Goal: Find specific page/section

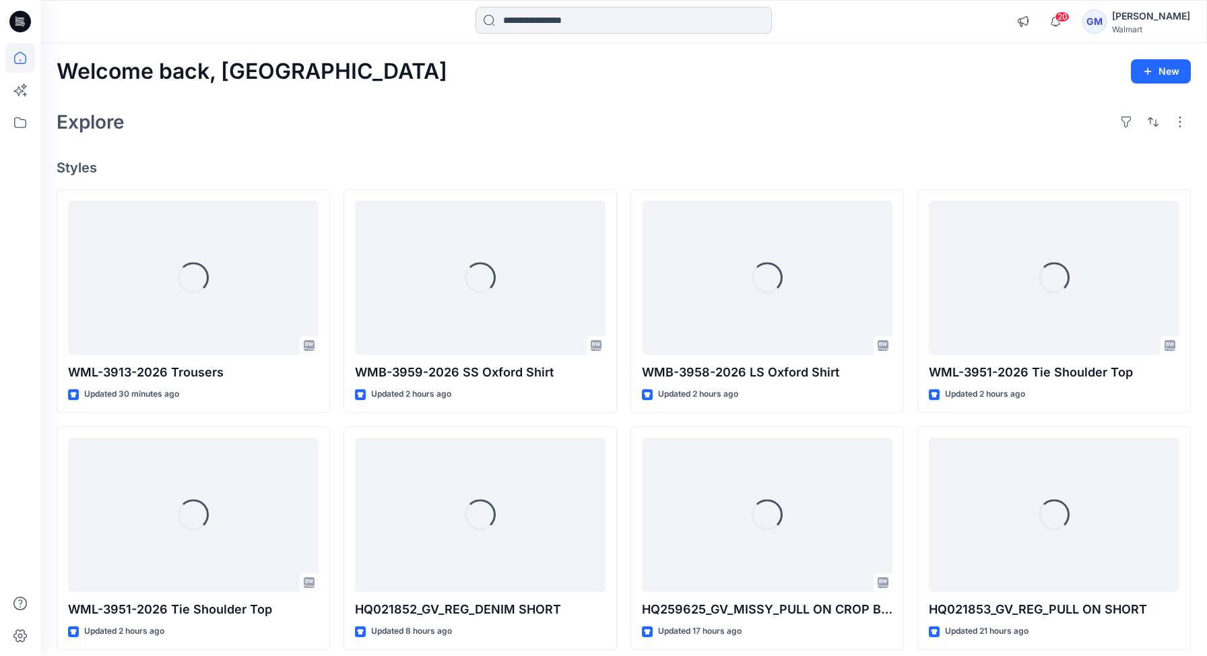
click at [628, 20] on input at bounding box center [624, 20] width 296 height 27
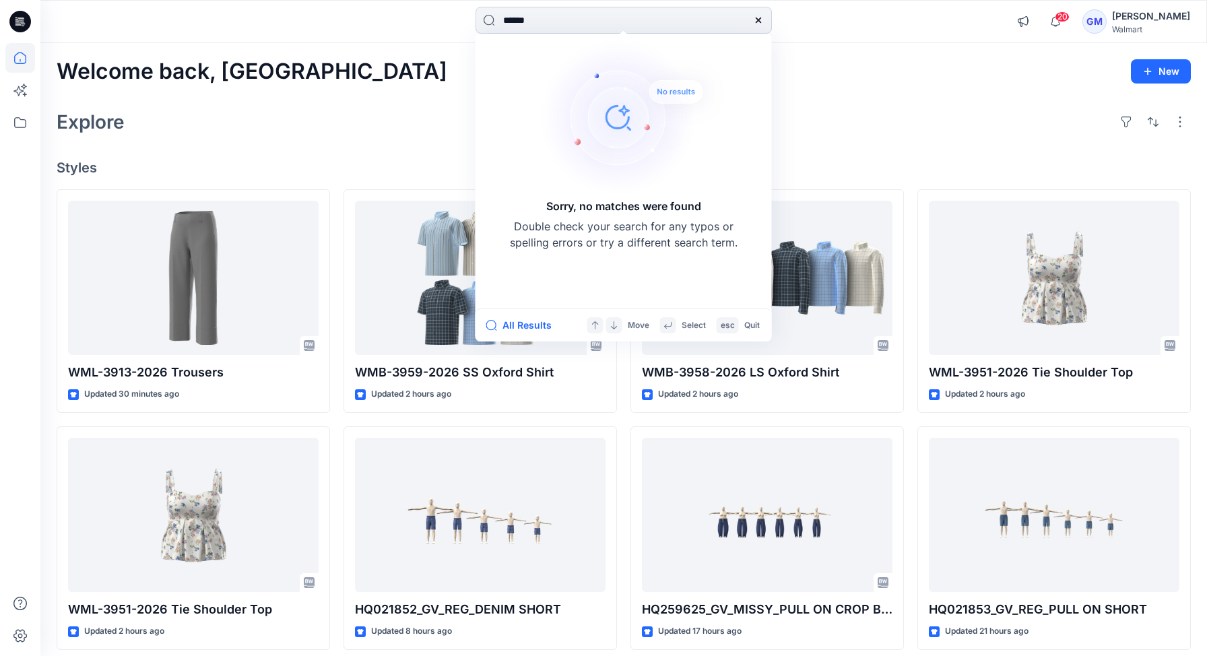
click at [517, 25] on input "******" at bounding box center [624, 20] width 296 height 27
type input "*"
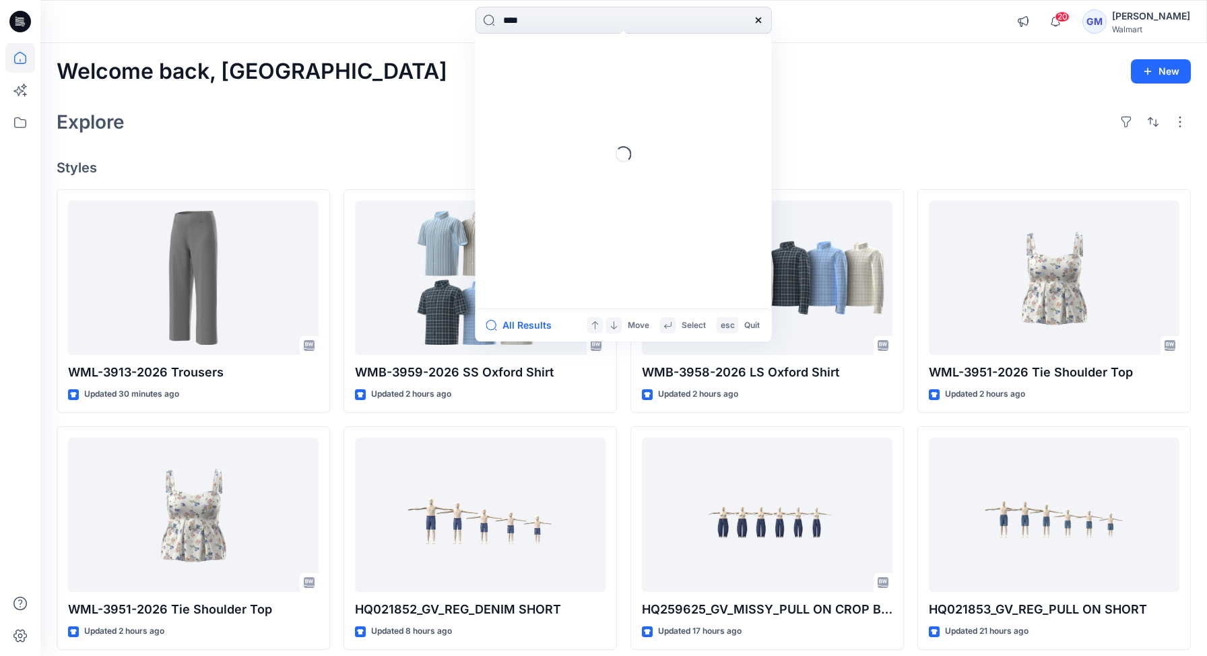
type input "*****"
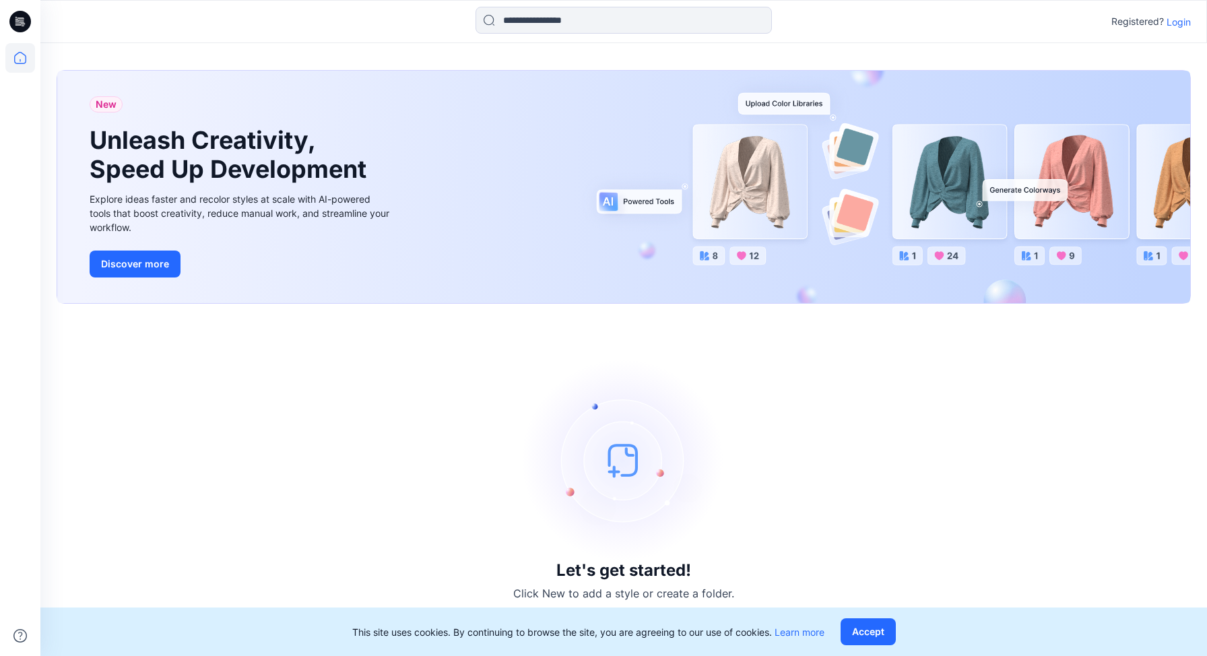
click at [1182, 25] on p "Login" at bounding box center [1179, 22] width 24 height 14
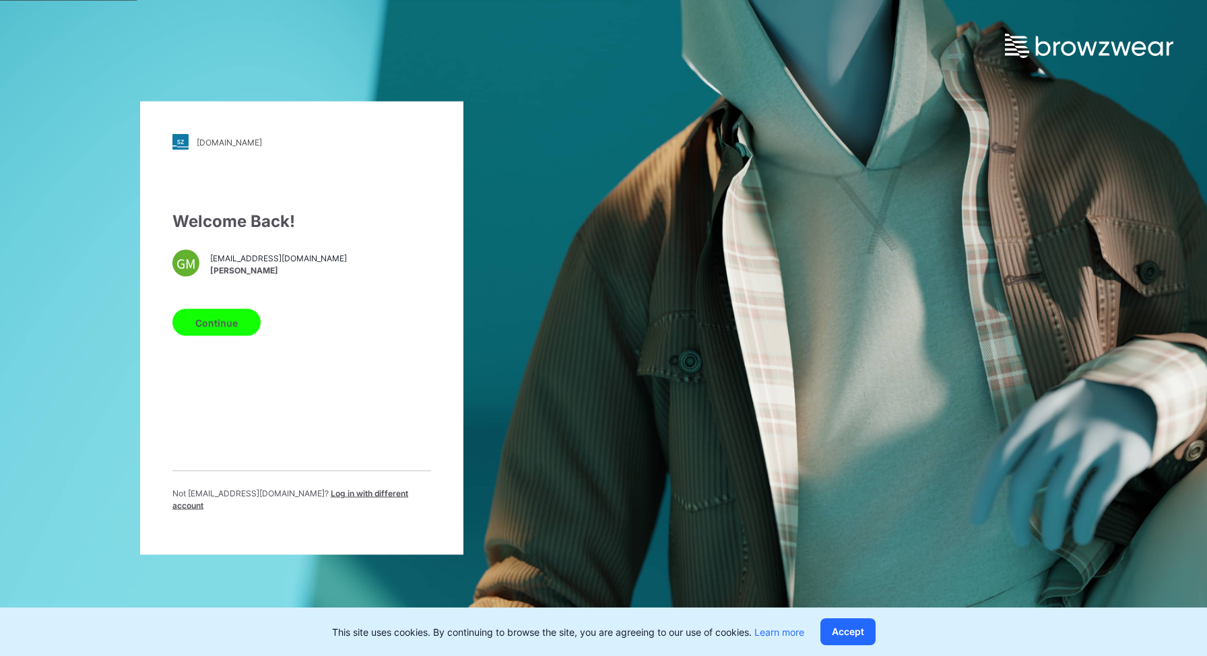
click at [243, 271] on span "[PERSON_NAME]" at bounding box center [278, 270] width 137 height 12
click at [218, 325] on button "Continue" at bounding box center [216, 322] width 88 height 27
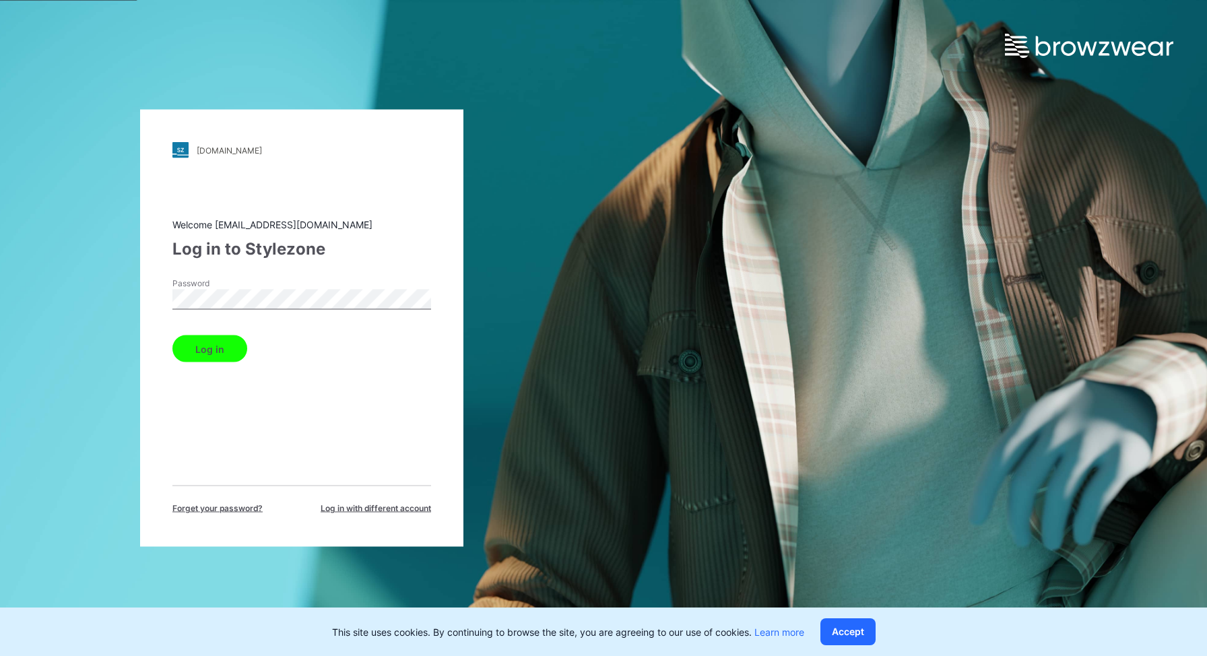
click at [227, 335] on button "Log in" at bounding box center [209, 348] width 75 height 27
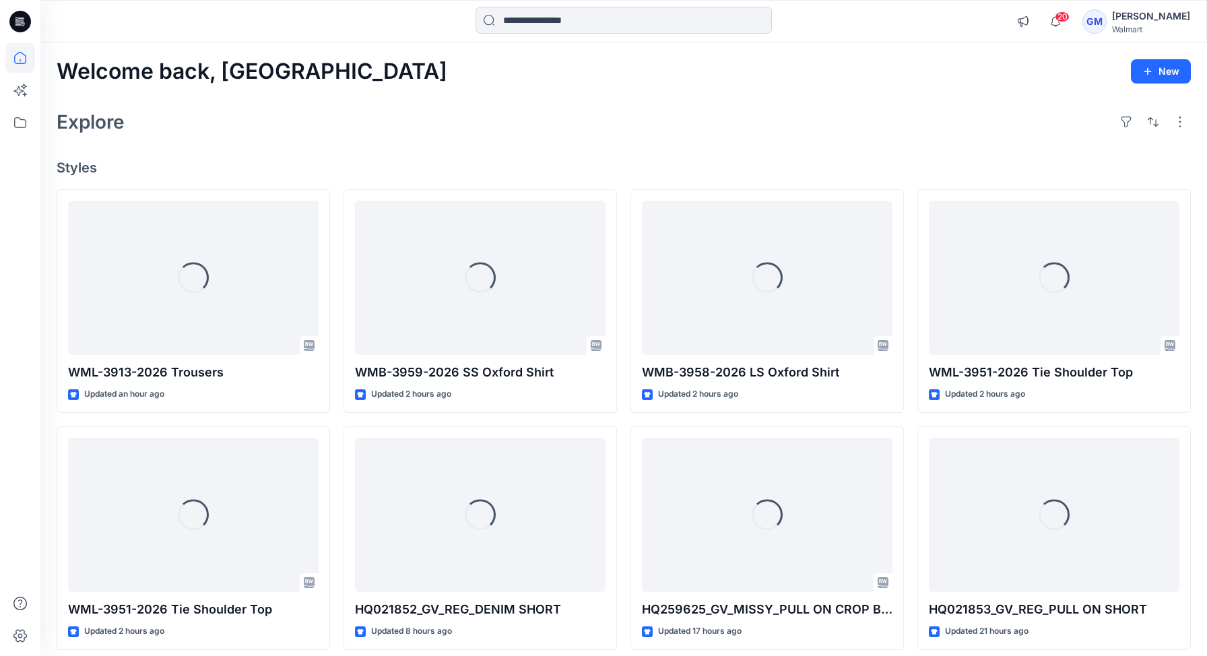
click at [559, 20] on input at bounding box center [624, 20] width 296 height 27
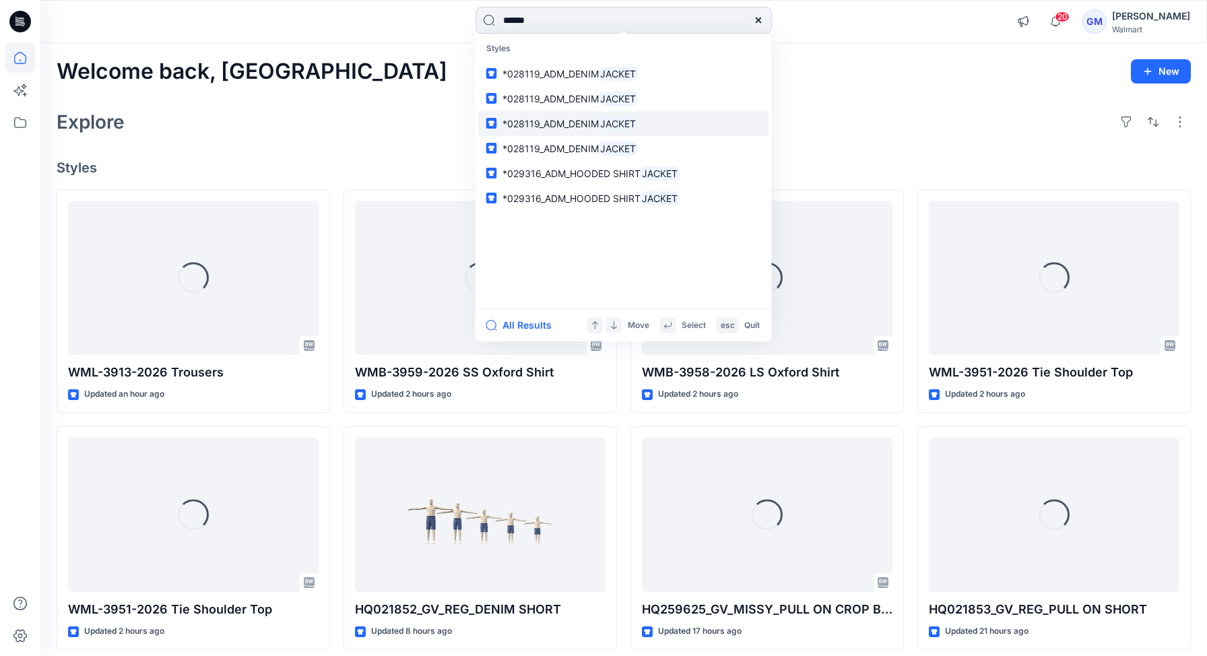
type input "******"
click at [581, 127] on span "*028119_ADM_DENIM" at bounding box center [551, 123] width 96 height 11
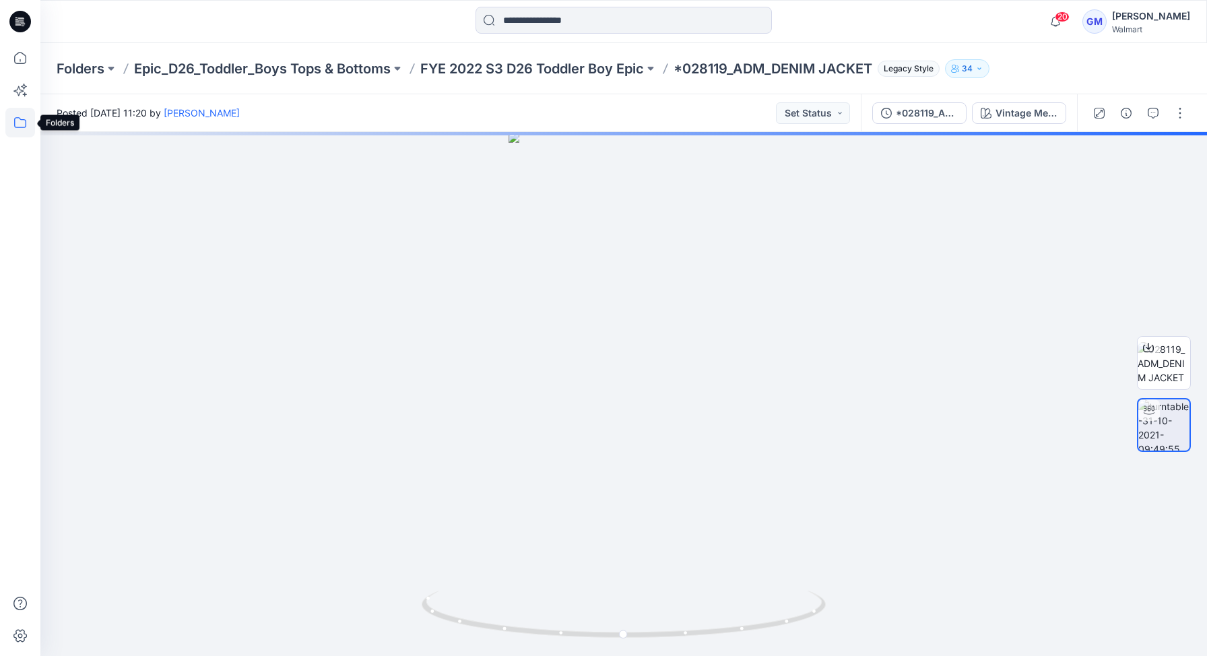
click at [18, 125] on icon at bounding box center [20, 123] width 30 height 30
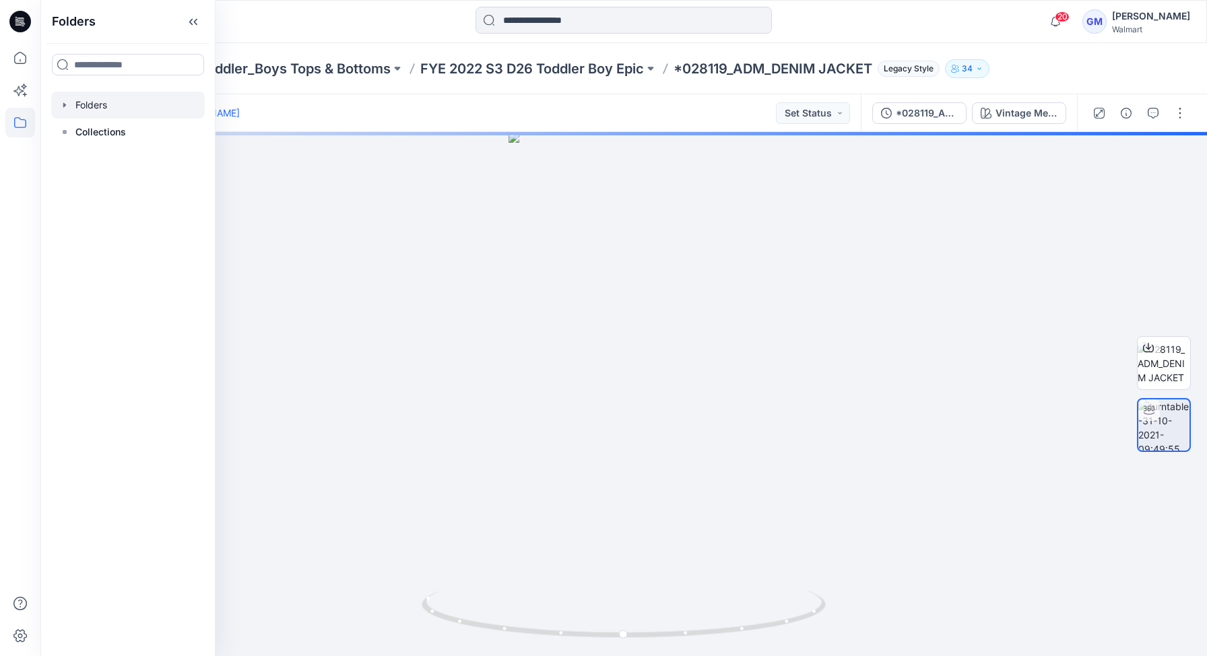
click at [90, 102] on div at bounding box center [128, 105] width 154 height 27
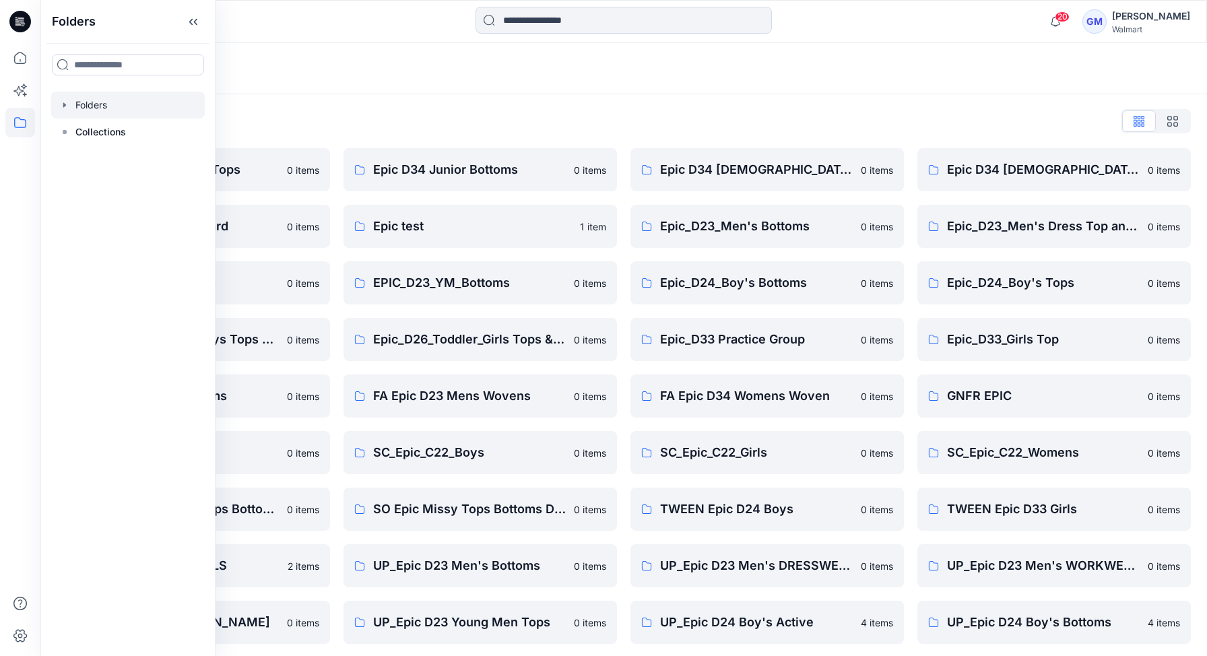
scroll to position [230, 0]
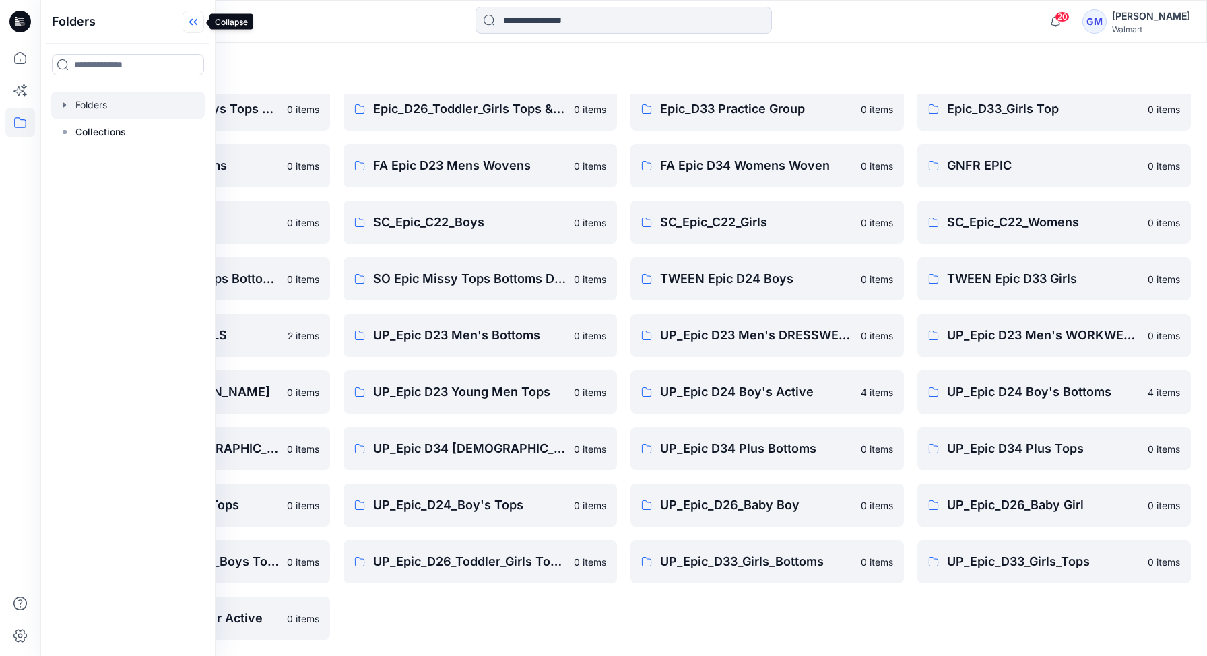
click at [195, 20] on icon at bounding box center [194, 22] width 22 height 22
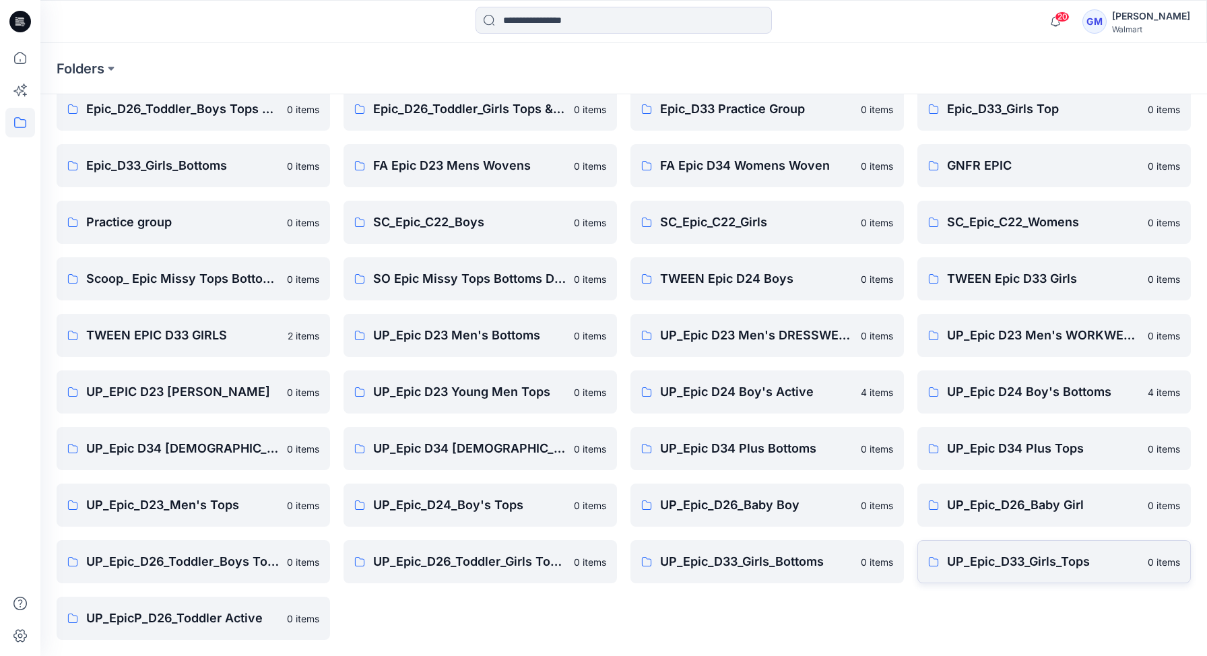
click at [1006, 564] on p "UP_Epic_D33_Girls_Tops" at bounding box center [1043, 561] width 193 height 19
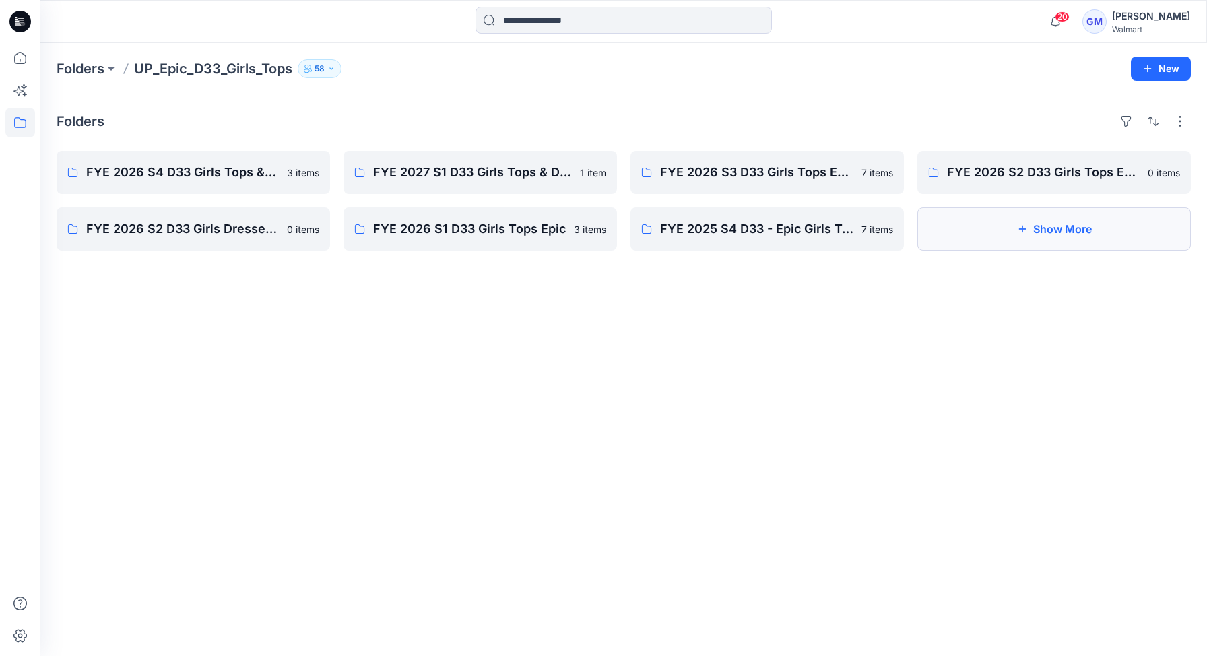
click at [1033, 226] on button "Show More" at bounding box center [1053, 228] width 273 height 43
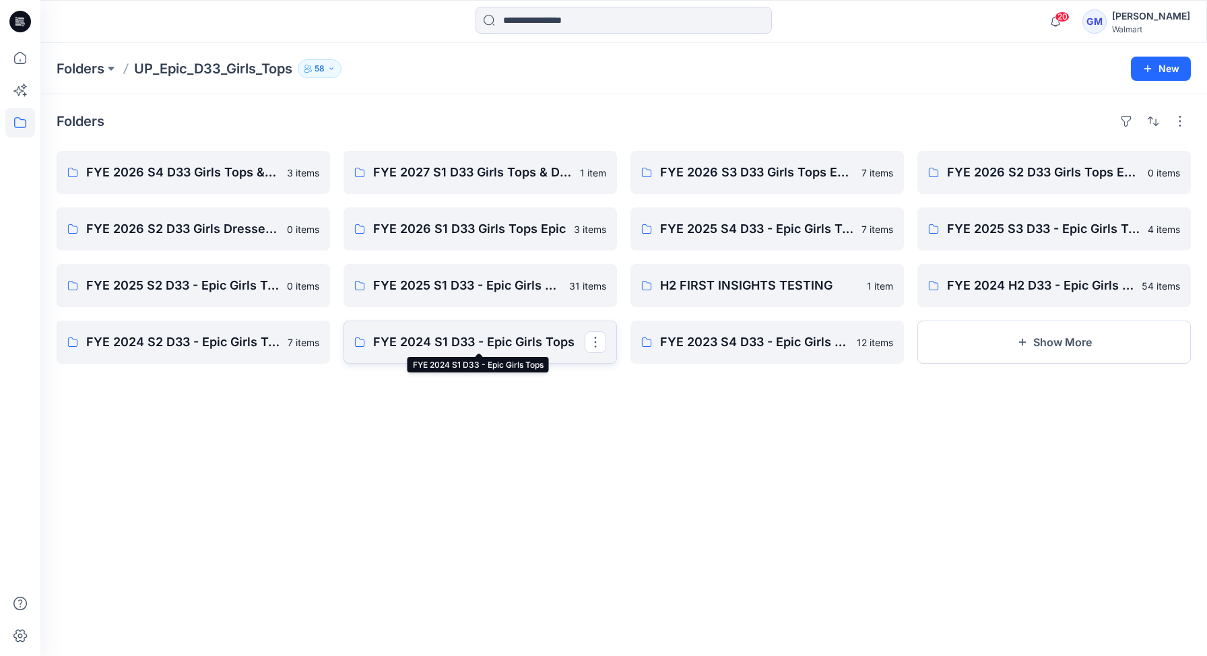
click at [499, 344] on p "FYE 2024 S1 D33 - Epic Girls Tops" at bounding box center [479, 342] width 212 height 19
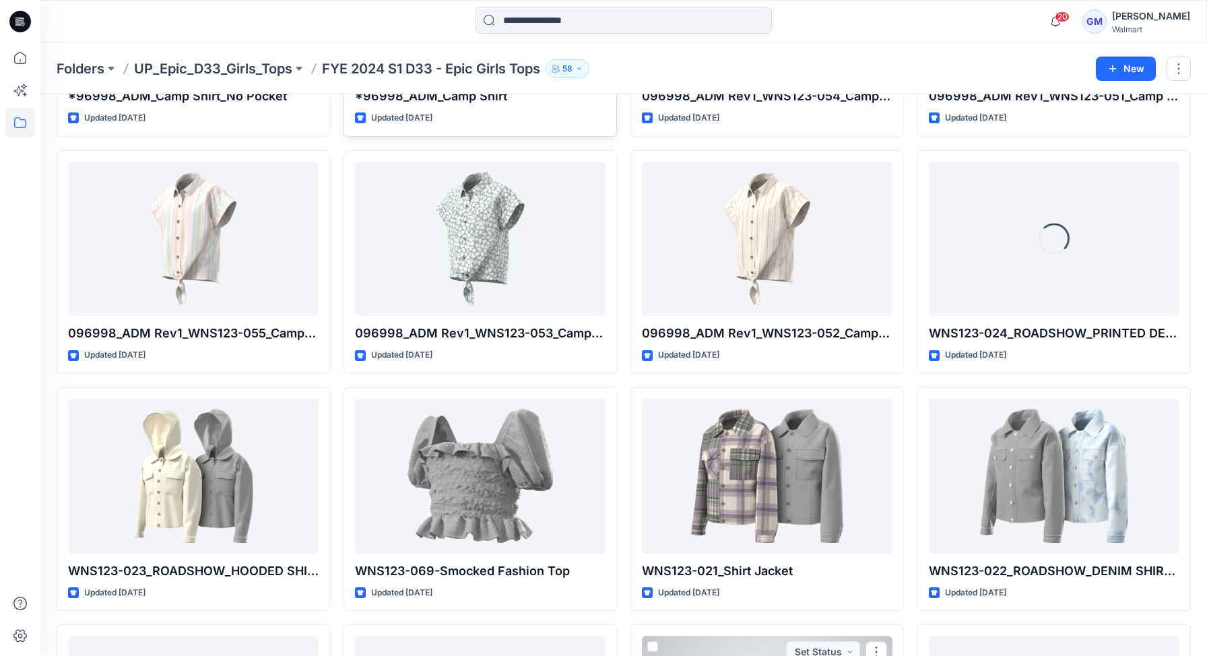
scroll to position [611, 0]
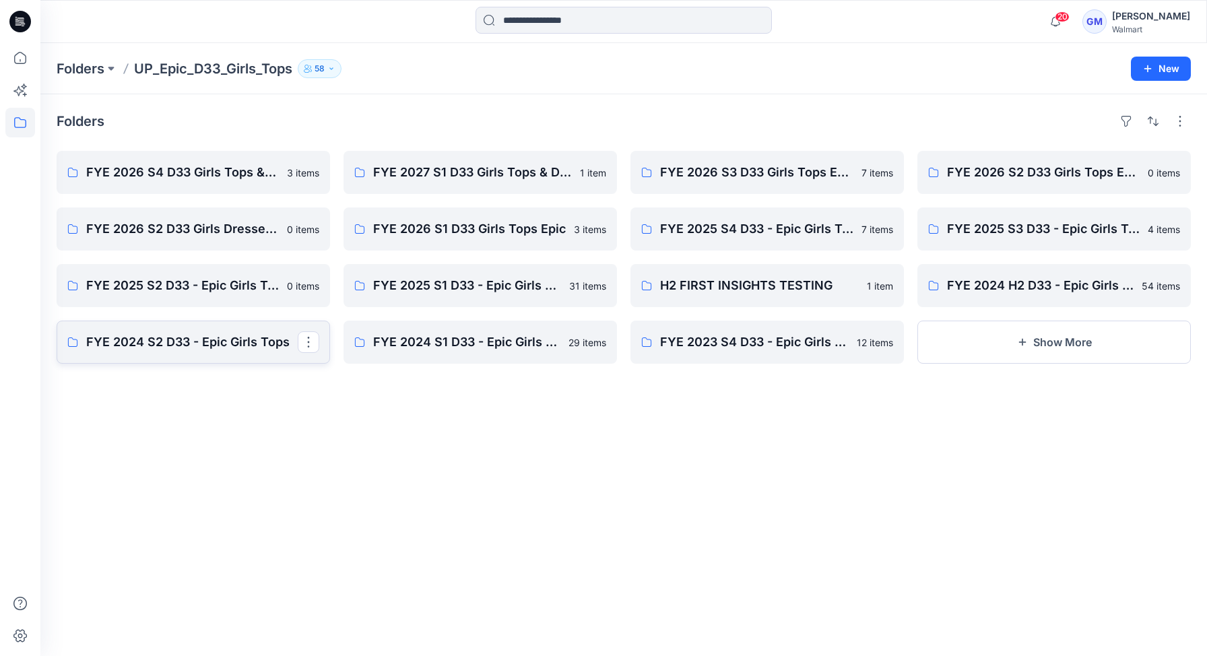
click at [164, 340] on p "FYE 2024 S2 D33 - Epic Girls Tops" at bounding box center [192, 342] width 212 height 19
click at [1040, 288] on p "FYE 2024 H2 D33 - Epic Girls Tops" at bounding box center [1053, 285] width 212 height 19
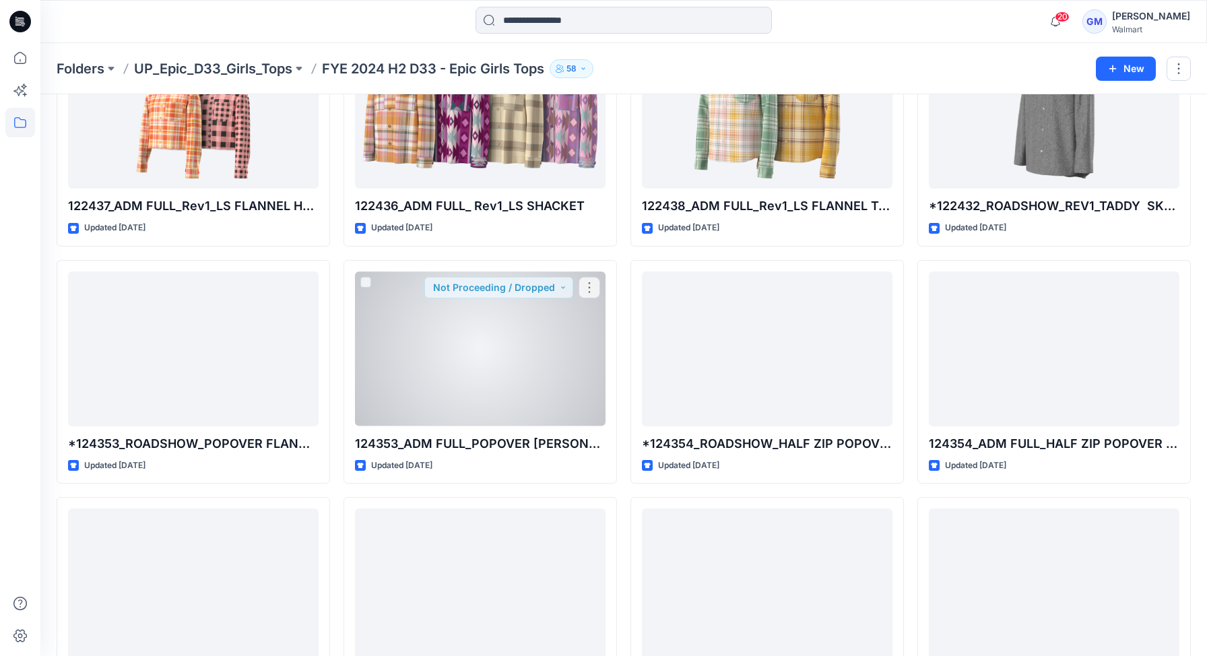
scroll to position [852, 0]
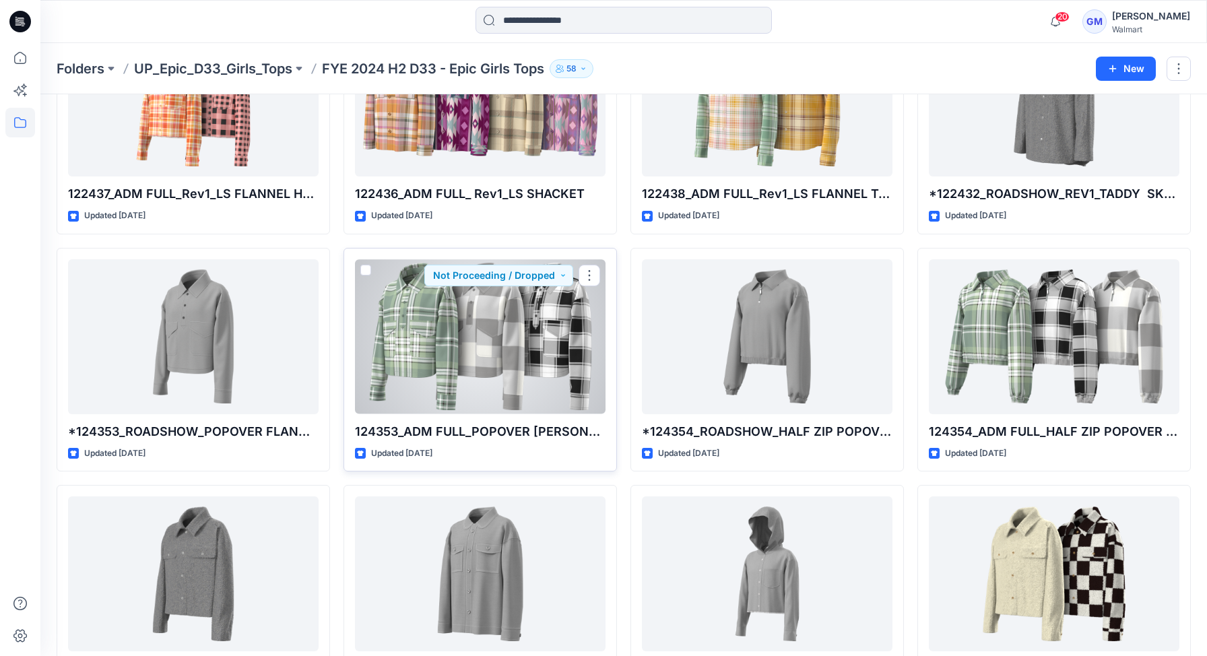
click at [487, 371] on div at bounding box center [480, 336] width 251 height 155
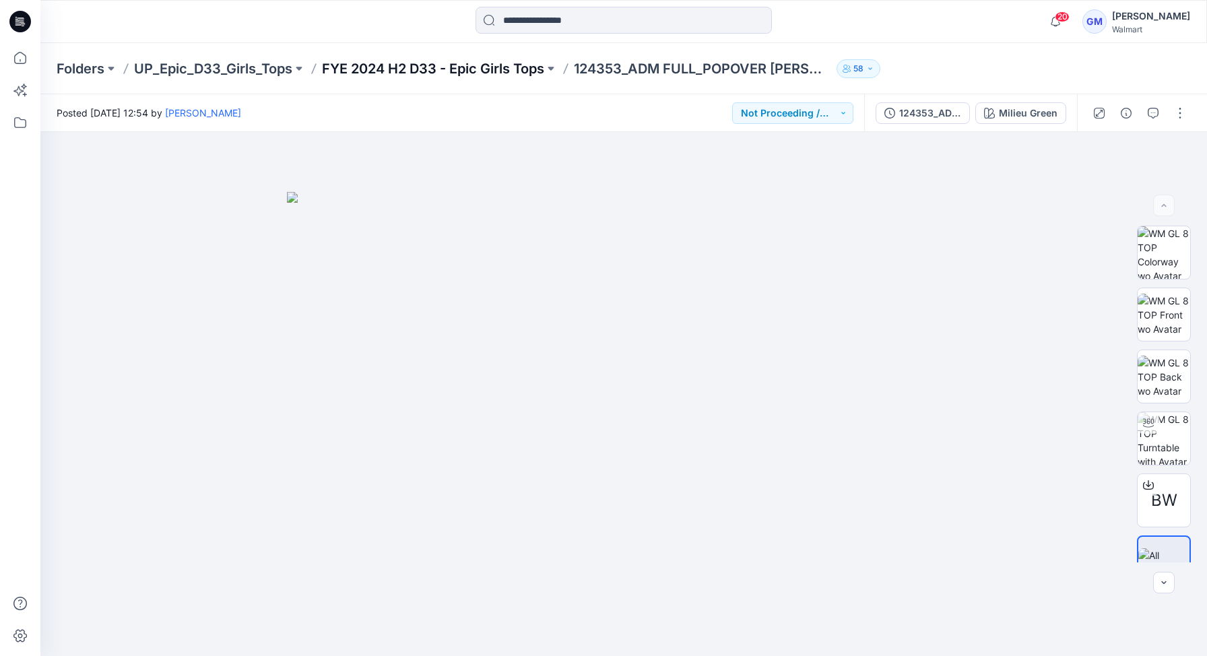
click at [449, 67] on p "FYE 2024 H2 D33 - Epic Girls Tops" at bounding box center [433, 68] width 222 height 19
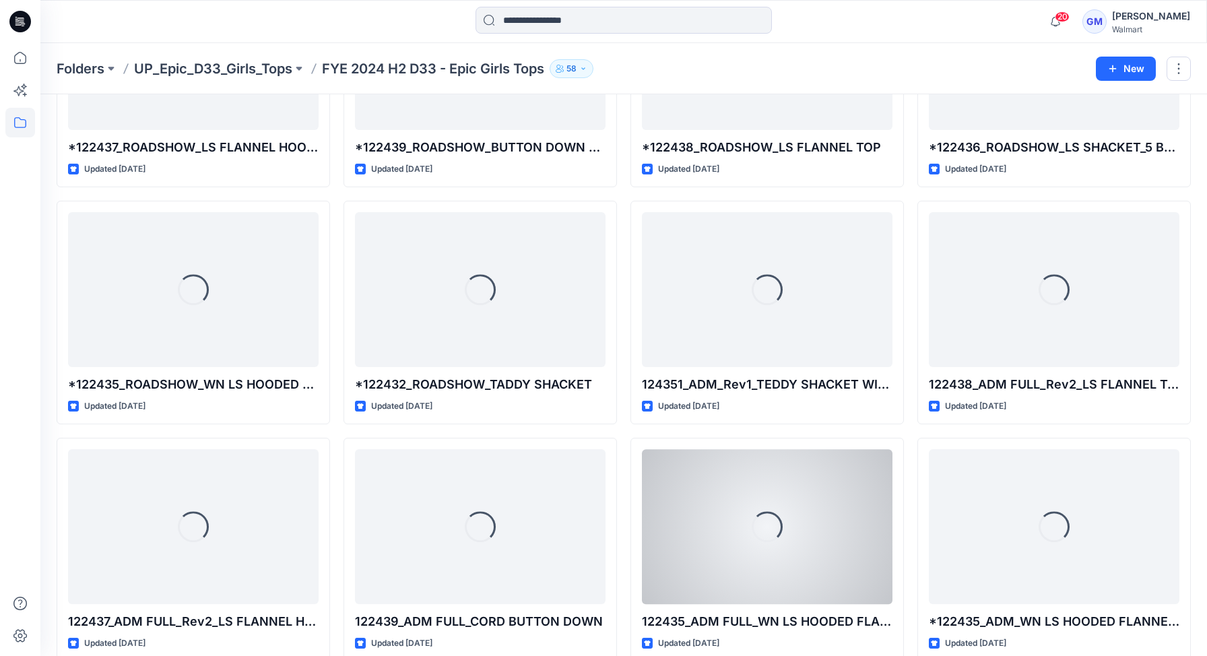
scroll to position [2393, 0]
